Goal: Find specific page/section: Find specific page/section

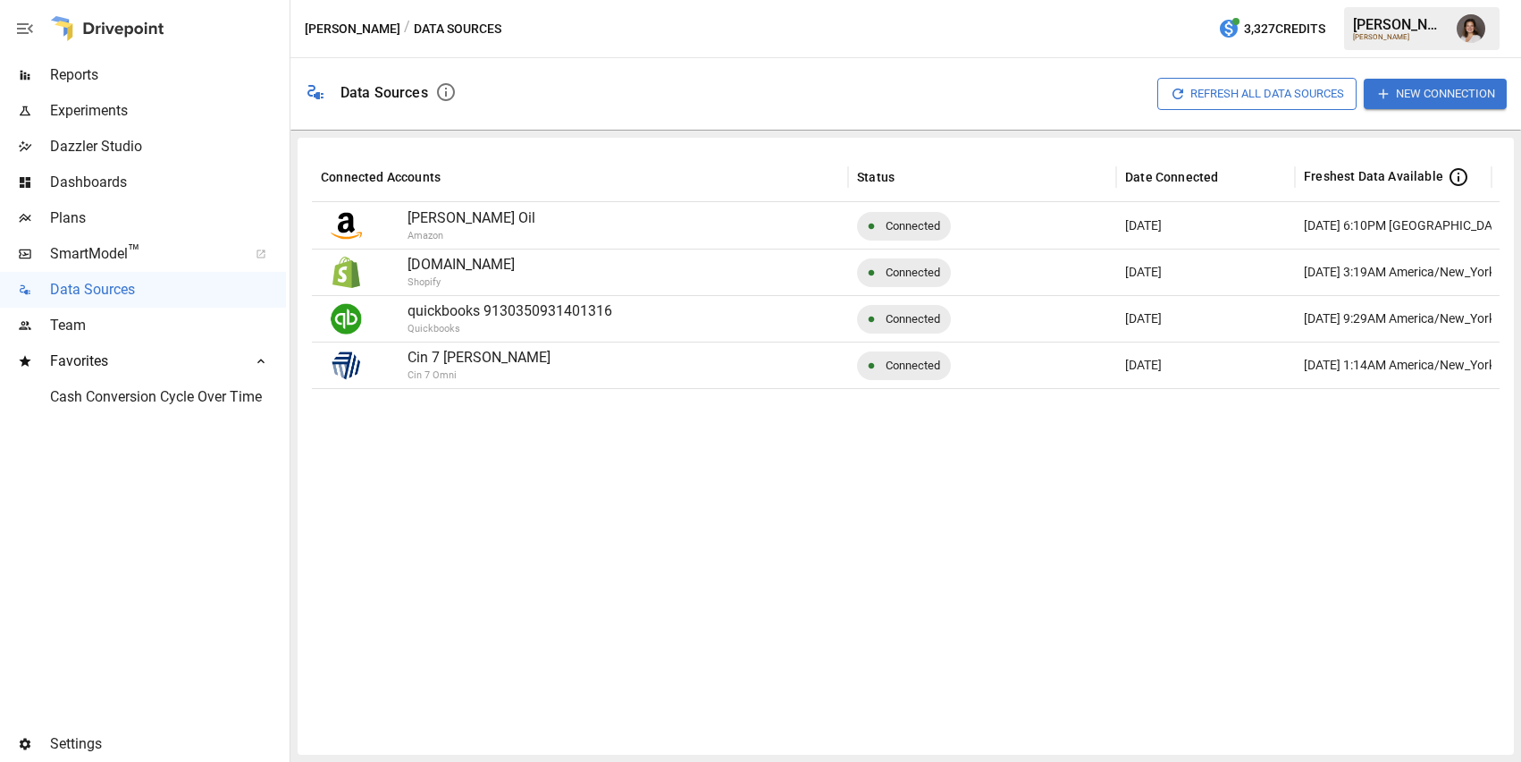
click at [125, 74] on span "Reports" at bounding box center [168, 74] width 236 height 21
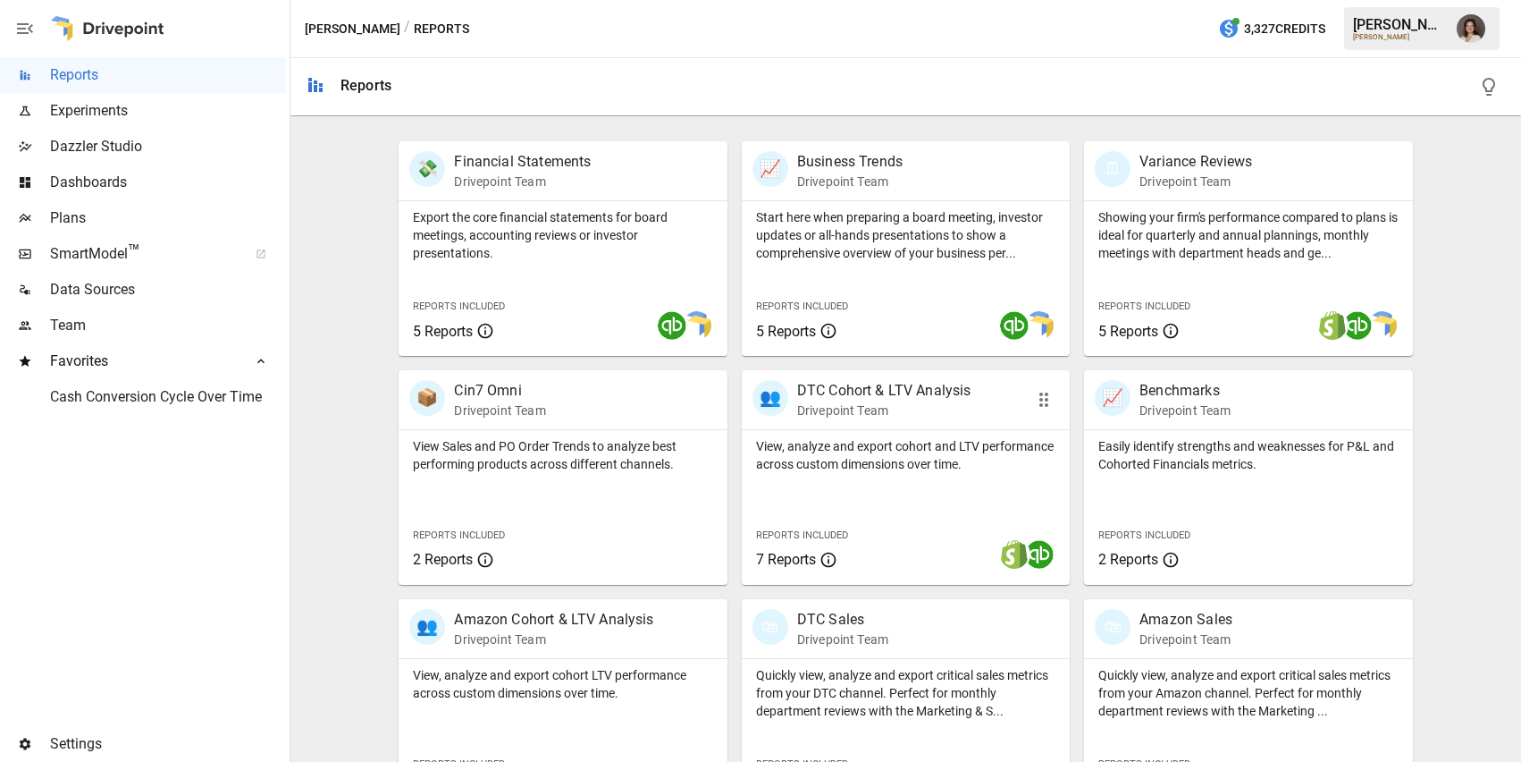
scroll to position [395, 0]
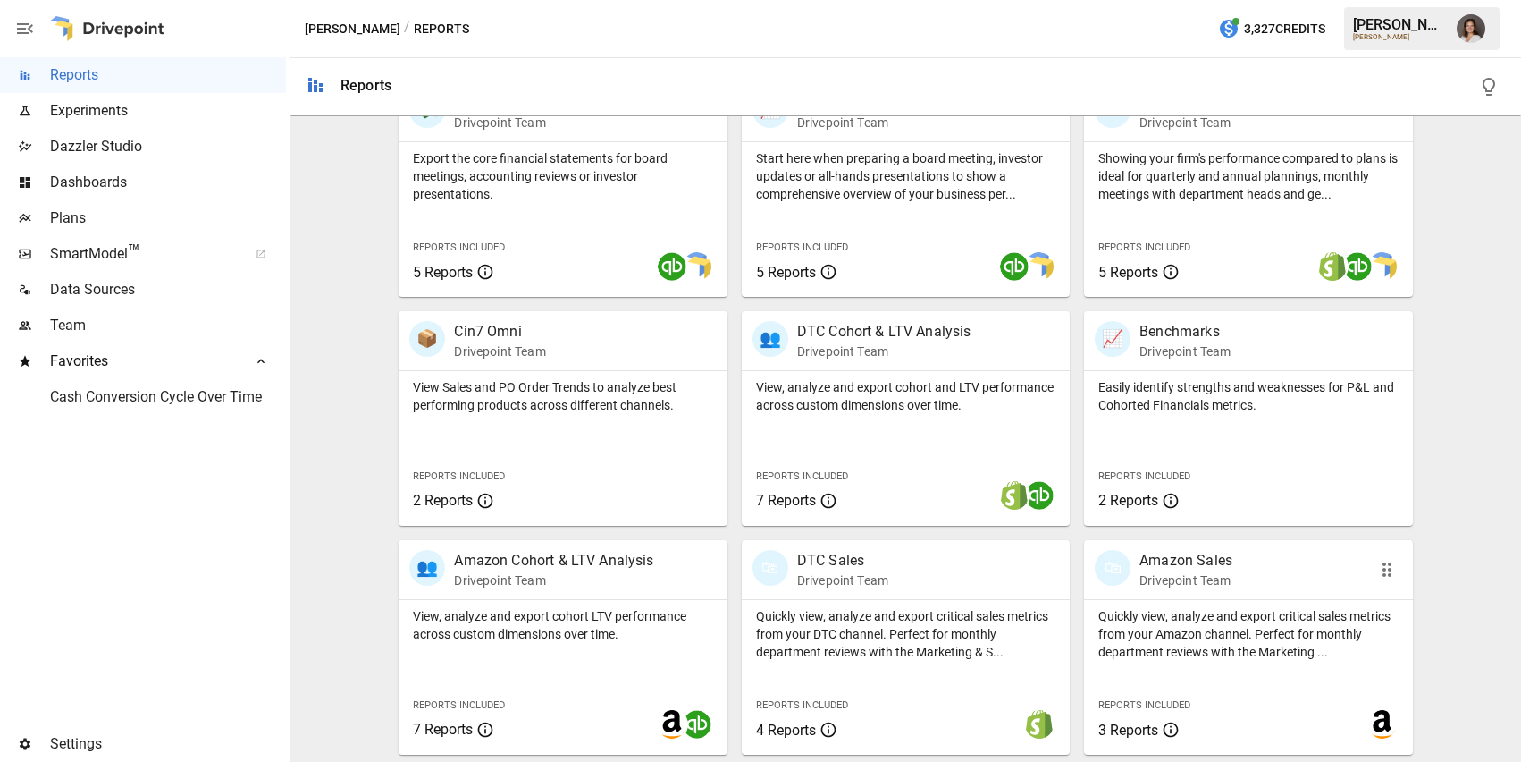
click at [1220, 617] on p "Quickly view, analyze and export critical sales metrics from your Amazon channe…" at bounding box center [1248, 634] width 299 height 54
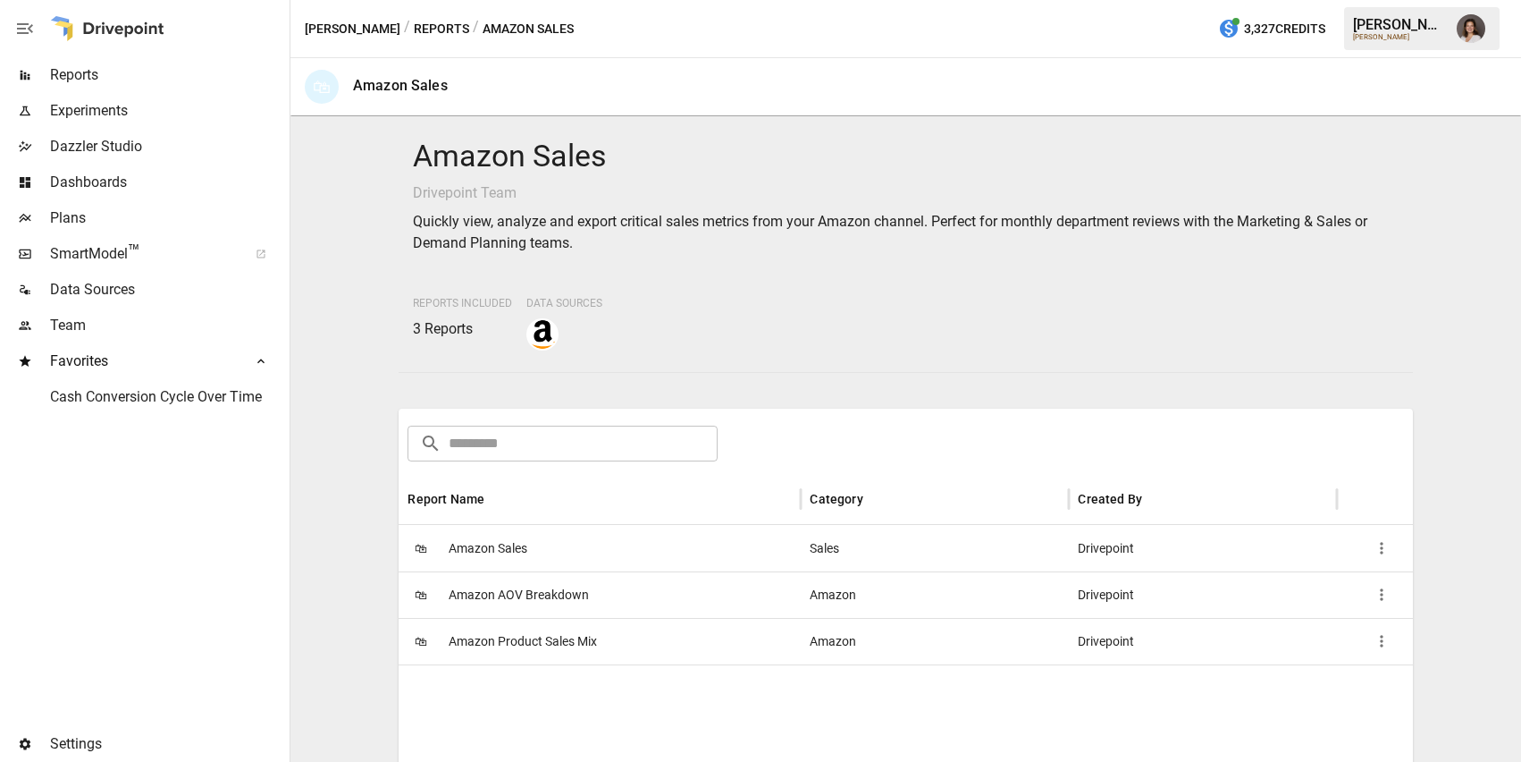
click at [900, 561] on div "Sales" at bounding box center [935, 548] width 268 height 46
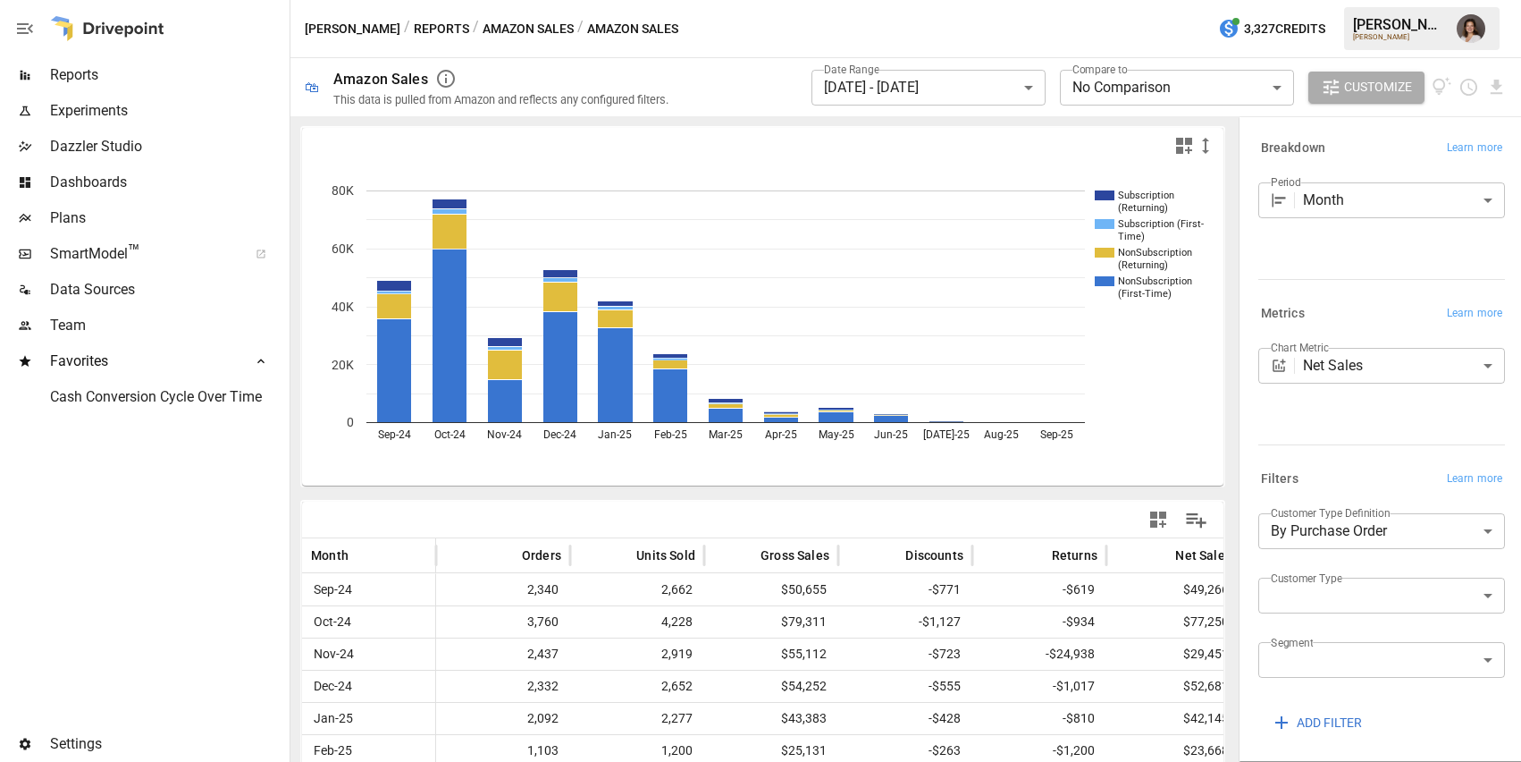
click at [192, 223] on span "Plans" at bounding box center [168, 217] width 236 height 21
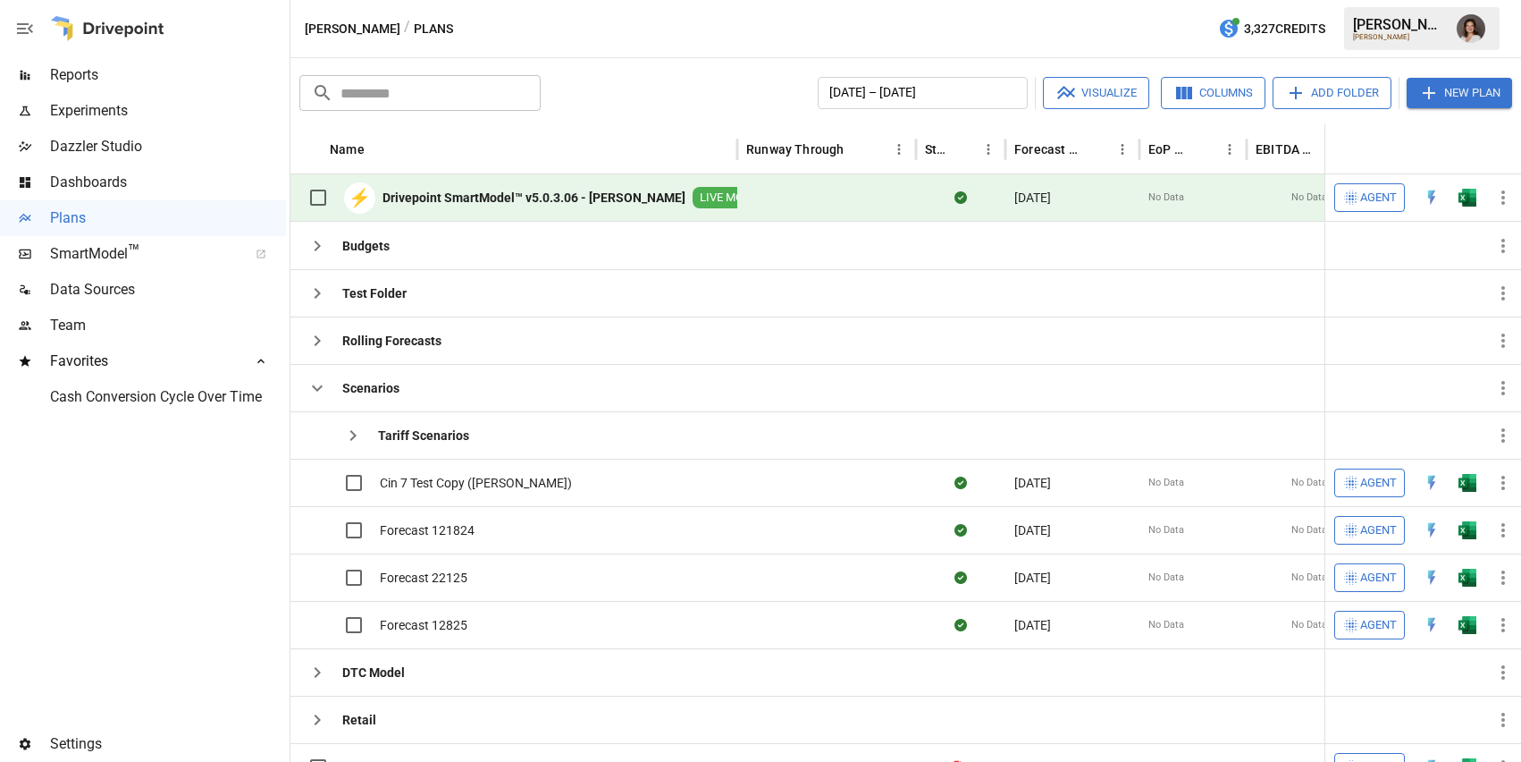
click at [173, 293] on span "Data Sources" at bounding box center [168, 289] width 236 height 21
